Goal: Obtain resource: Download file/media

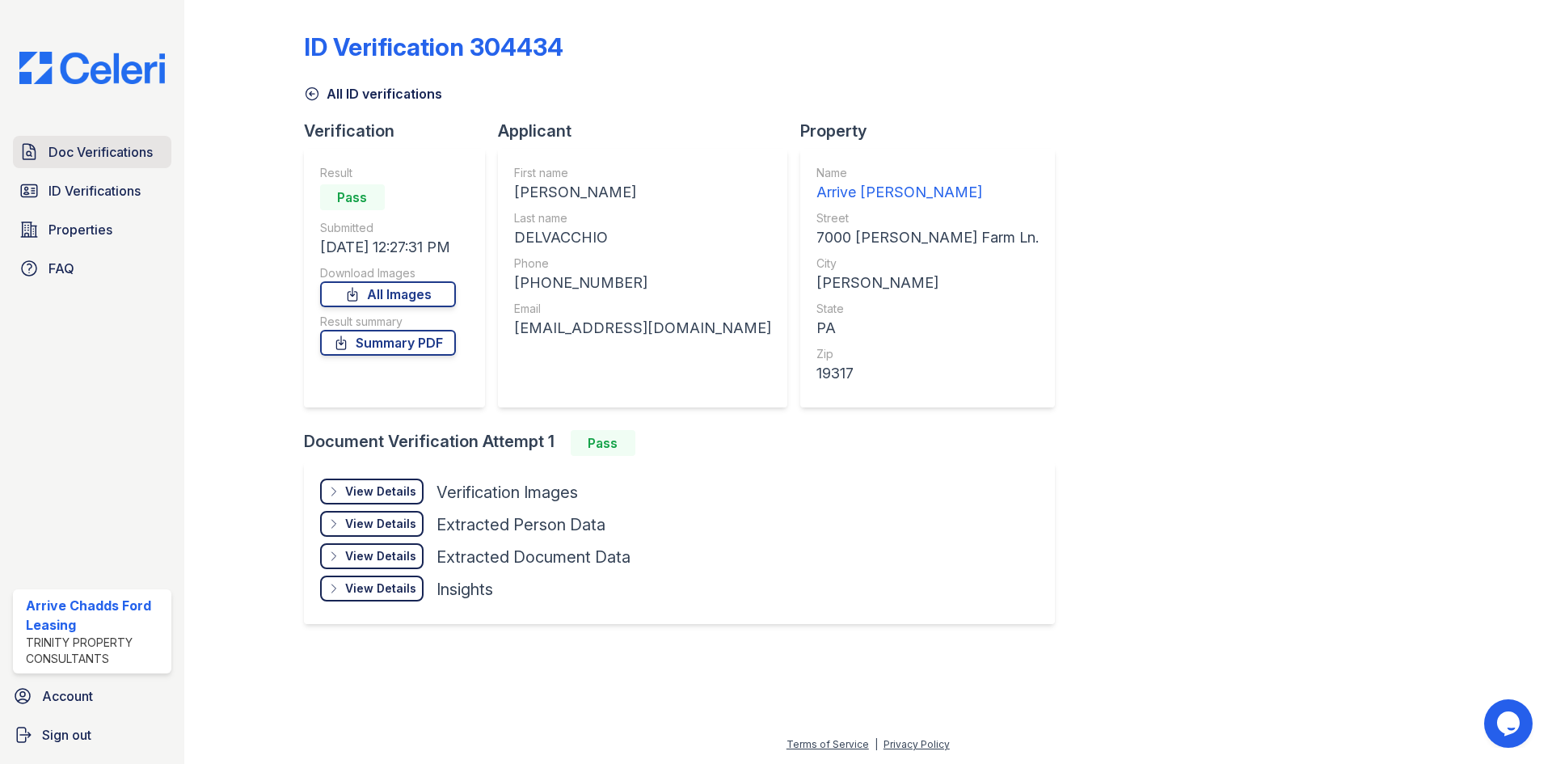
click at [91, 164] on link "Doc Verifications" at bounding box center [92, 152] width 158 height 32
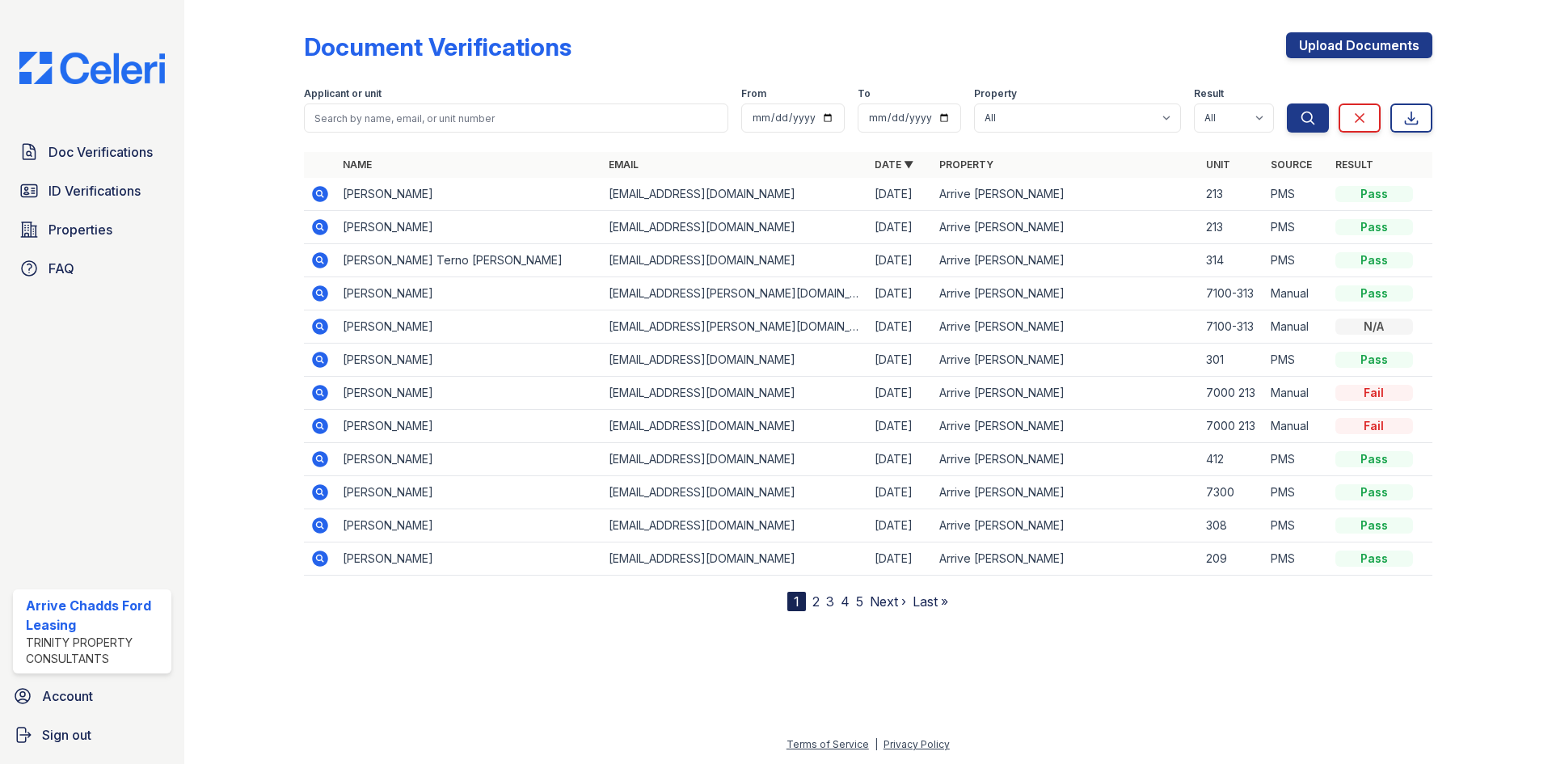
click at [322, 192] on icon at bounding box center [319, 193] width 19 height 19
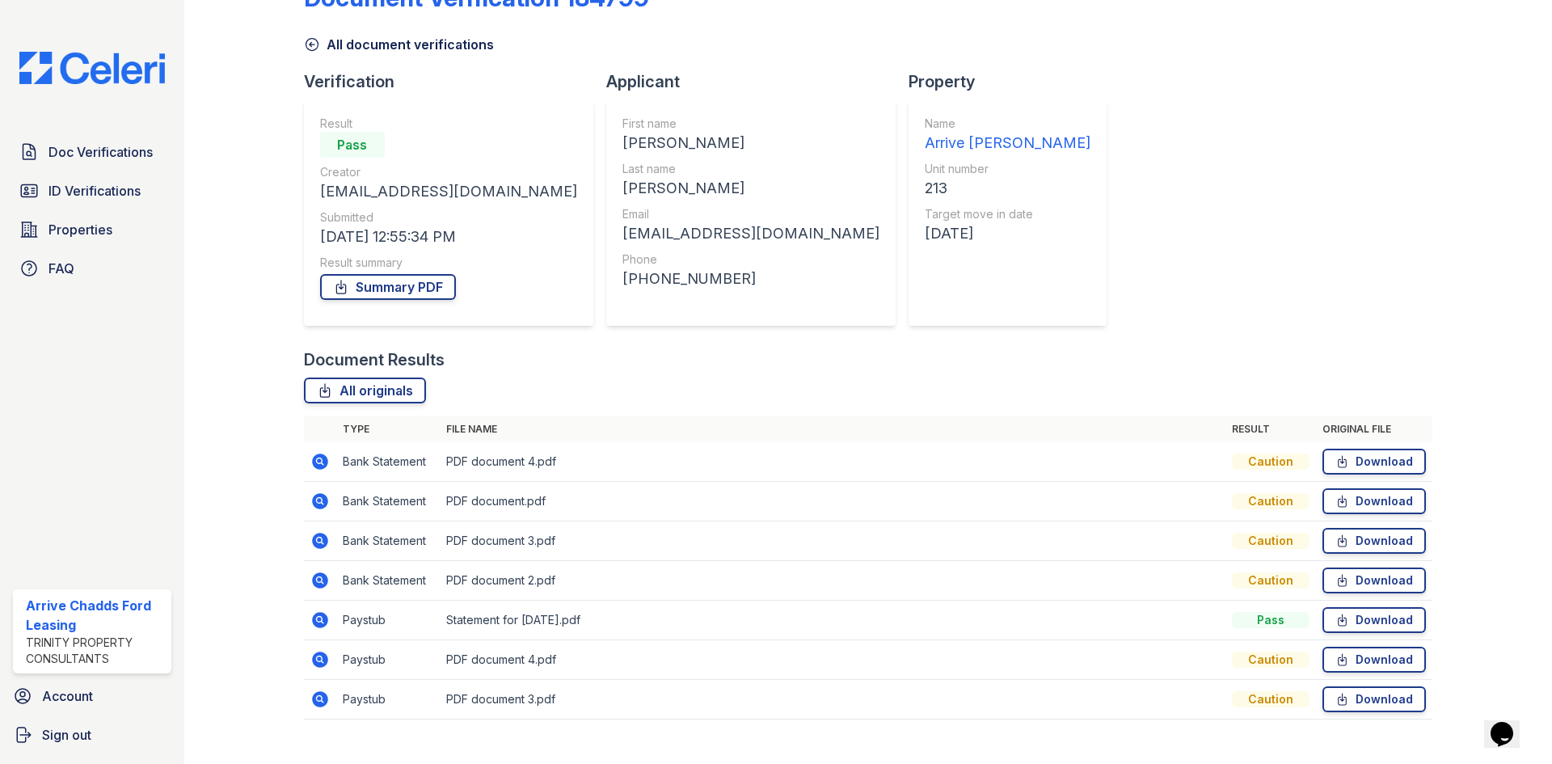
scroll to position [76, 0]
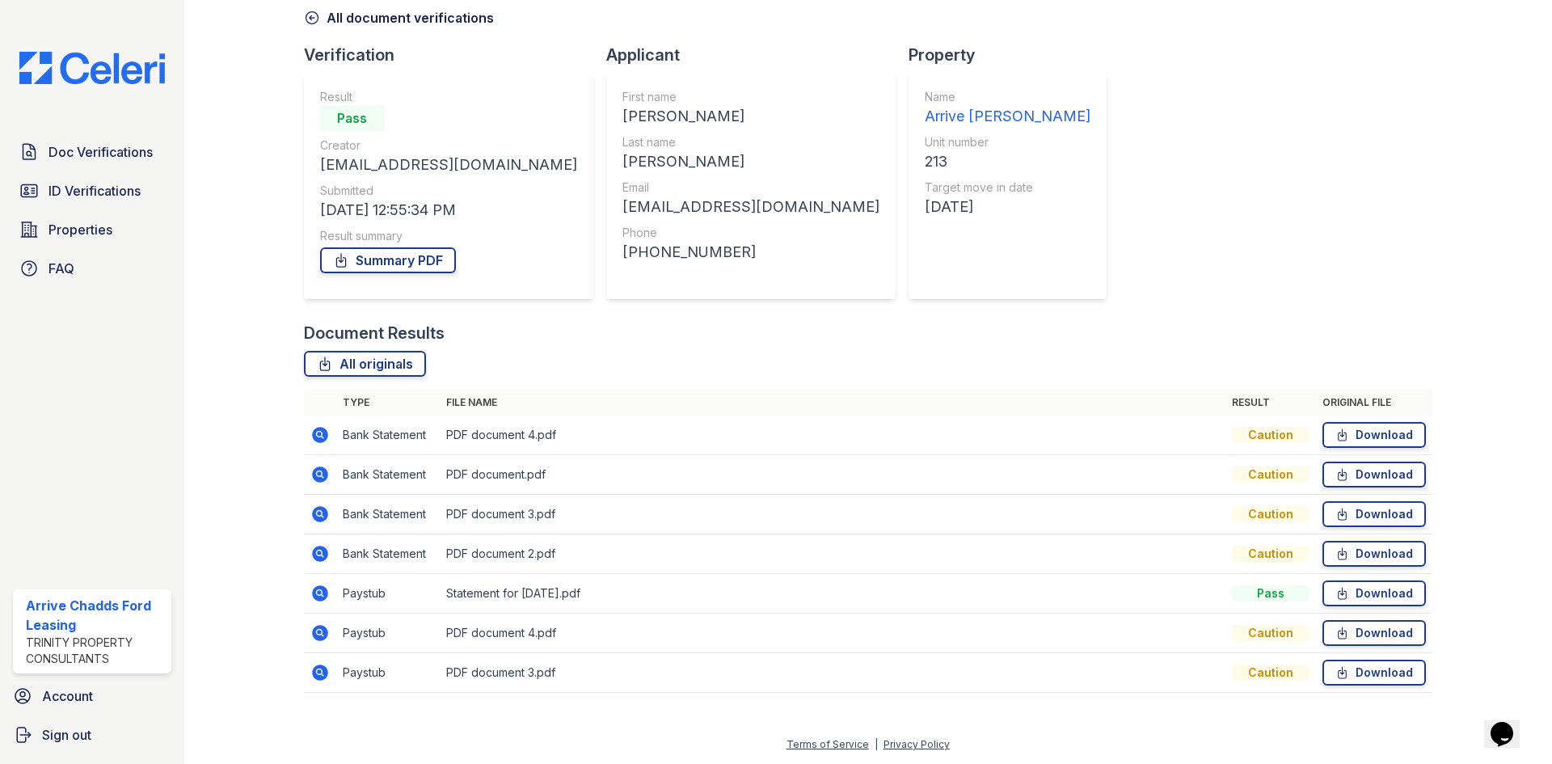
click at [315, 434] on icon at bounding box center [319, 434] width 19 height 19
click at [394, 264] on link "Summary PDF" at bounding box center [388, 260] width 136 height 26
